Goal: Information Seeking & Learning: Understand process/instructions

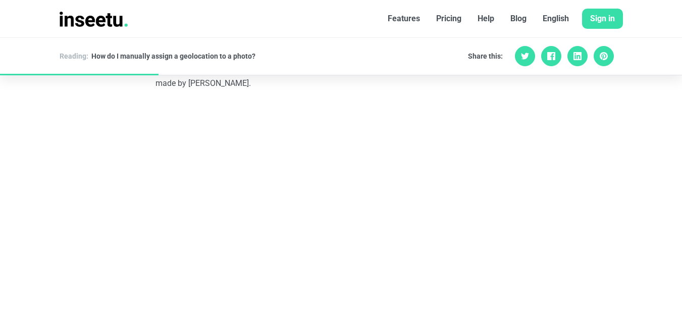
scroll to position [1403, 0]
drag, startPoint x: 684, startPoint y: 94, endPoint x: 684, endPoint y: 122, distance: 27.3
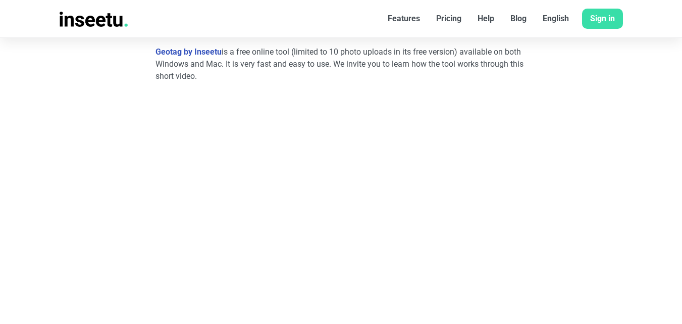
scroll to position [453, 0]
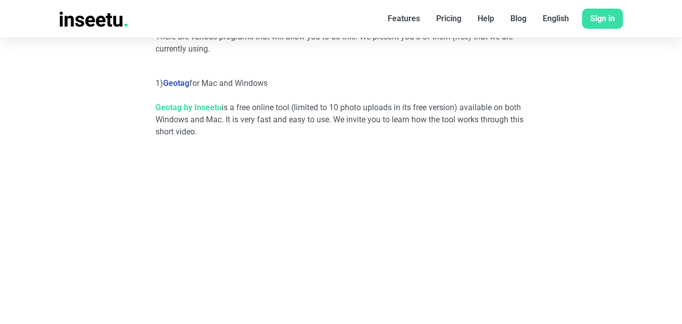
click at [192, 104] on link "Geotag by Inseetu" at bounding box center [189, 108] width 66 height 10
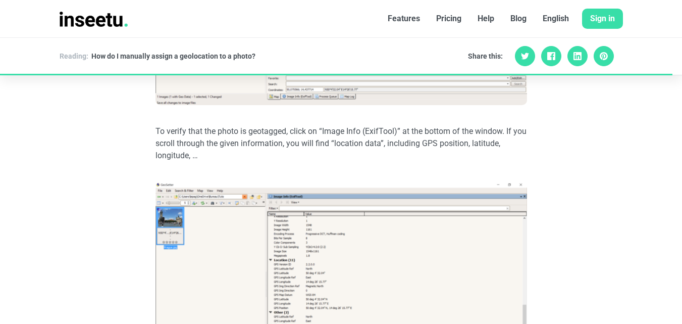
scroll to position [2998, 0]
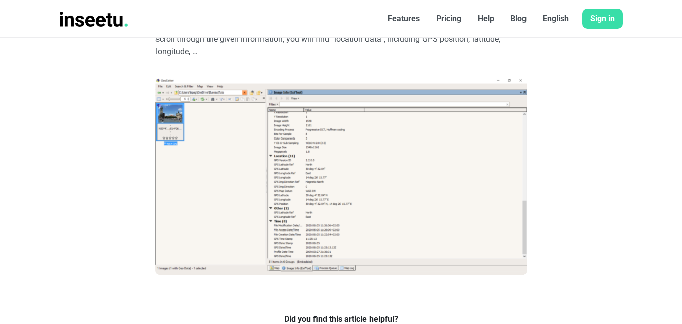
drag, startPoint x: 682, startPoint y: 230, endPoint x: 682, endPoint y: 242, distance: 11.6
drag, startPoint x: 682, startPoint y: 242, endPoint x: 684, endPoint y: 233, distance: 8.8
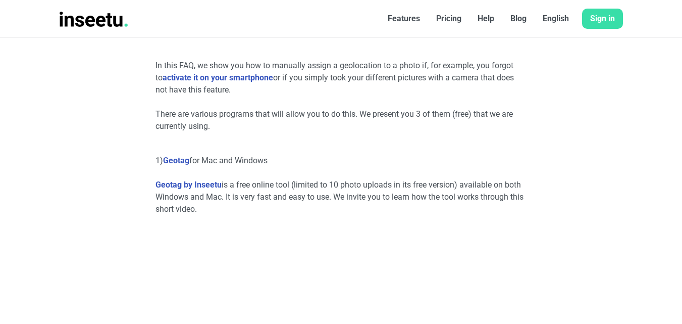
scroll to position [0, 0]
